Goal: Find specific page/section: Find specific page/section

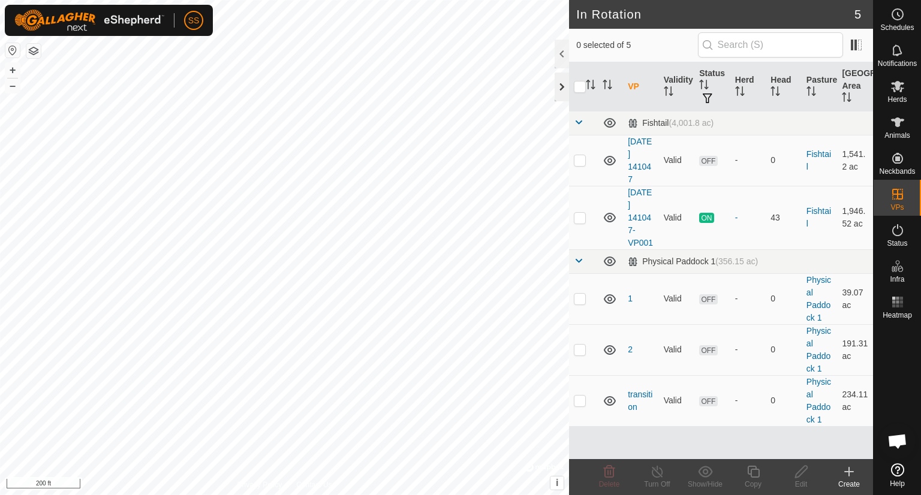
click at [559, 89] on div at bounding box center [562, 87] width 14 height 29
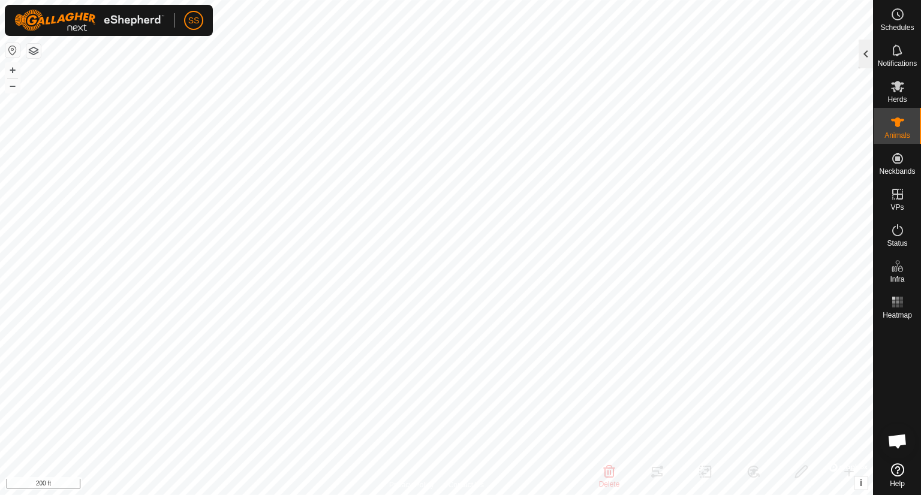
click at [861, 62] on div at bounding box center [866, 54] width 14 height 29
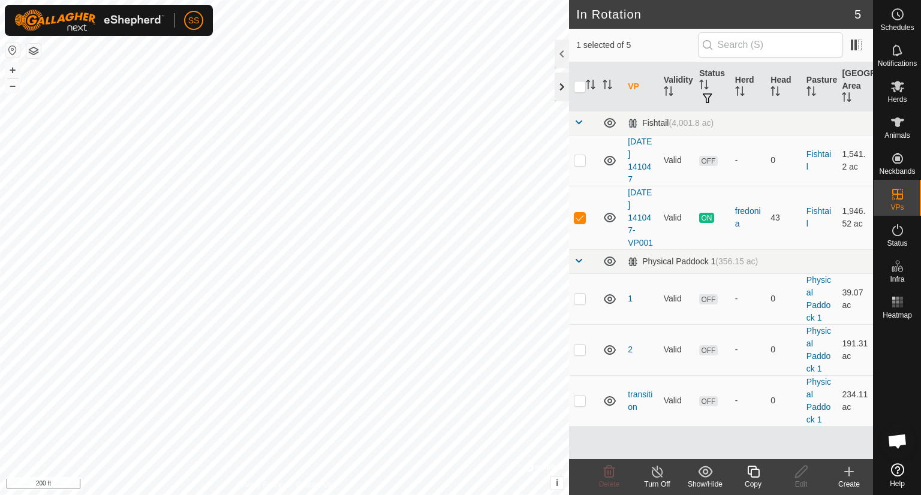
click at [558, 85] on div at bounding box center [562, 87] width 14 height 29
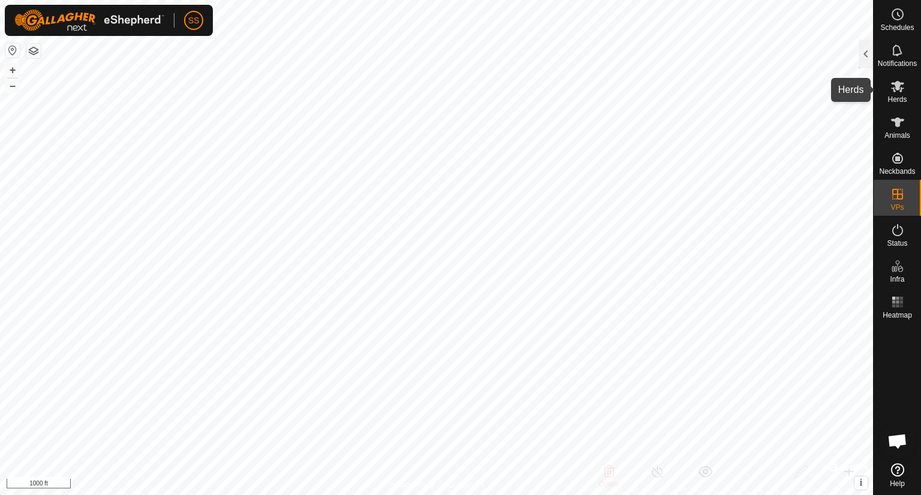
click at [898, 86] on icon at bounding box center [897, 86] width 13 height 11
